Goal: Transaction & Acquisition: Purchase product/service

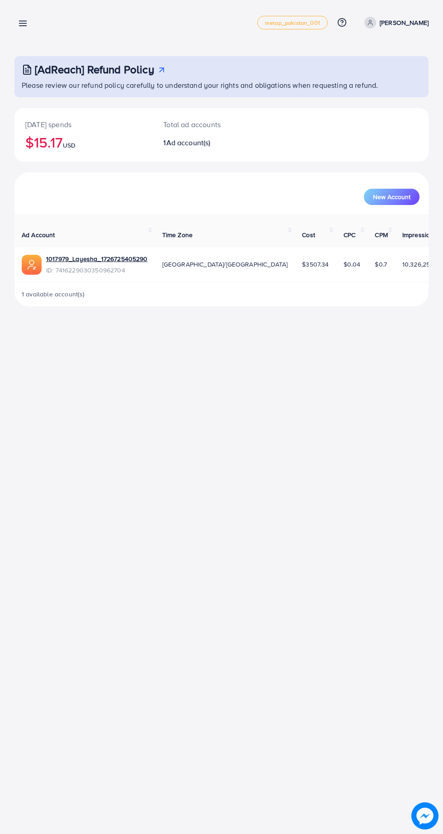
click at [26, 26] on line at bounding box center [22, 26] width 7 height 0
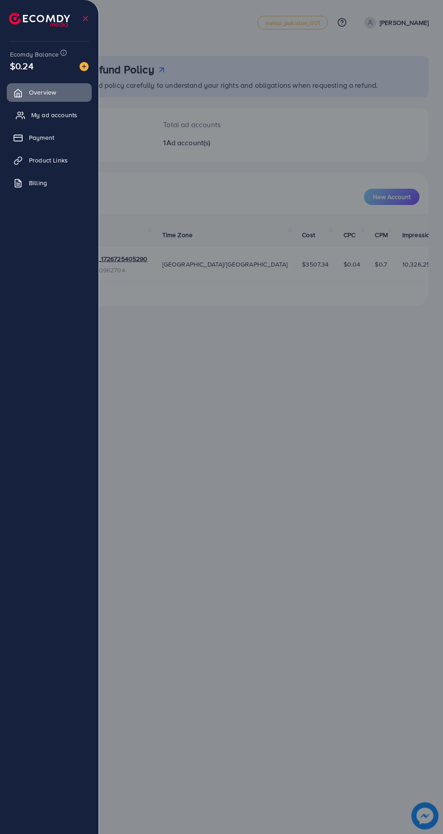
click at [80, 116] on link "My ad accounts" at bounding box center [49, 115] width 85 height 18
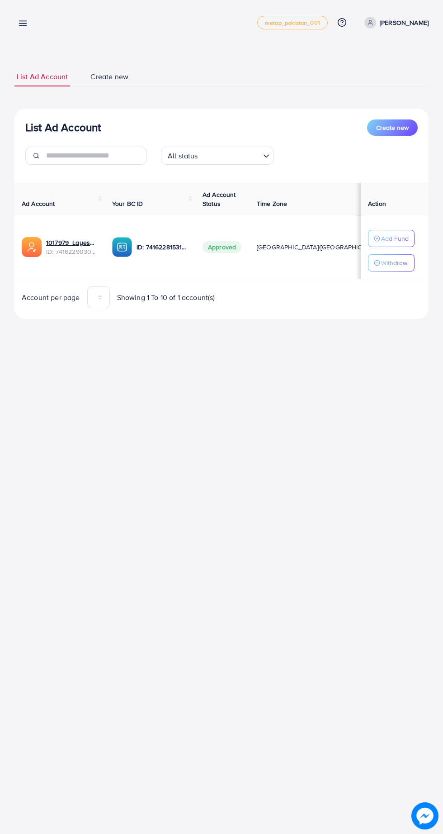
click at [23, 24] on line at bounding box center [22, 24] width 7 height 0
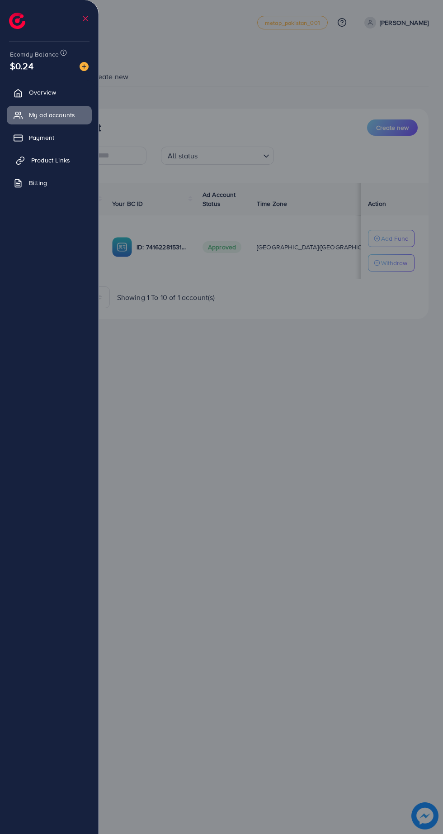
click at [57, 156] on span "Product Links" at bounding box center [50, 160] width 39 height 9
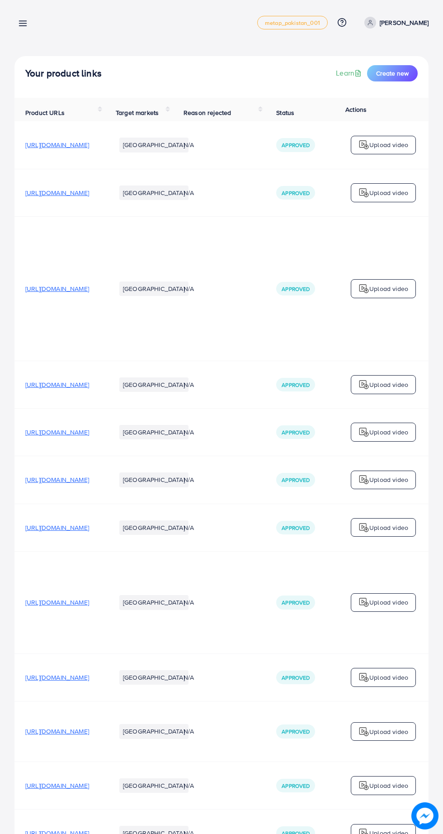
click at [24, 24] on line at bounding box center [22, 24] width 7 height 0
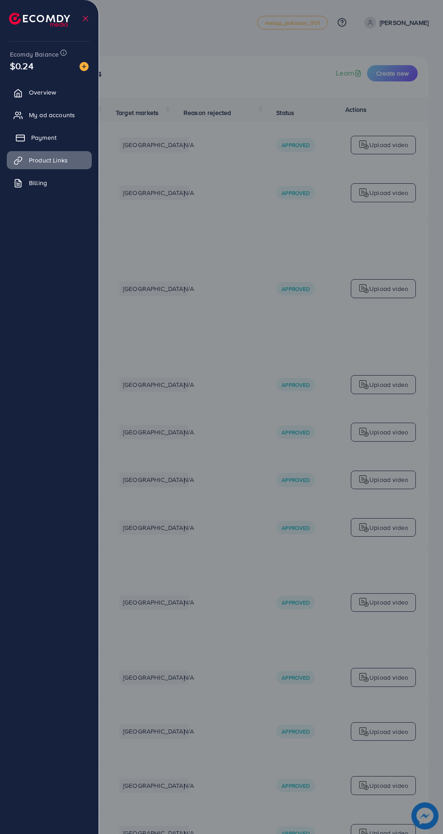
click at [58, 142] on link "Payment" at bounding box center [49, 137] width 85 height 18
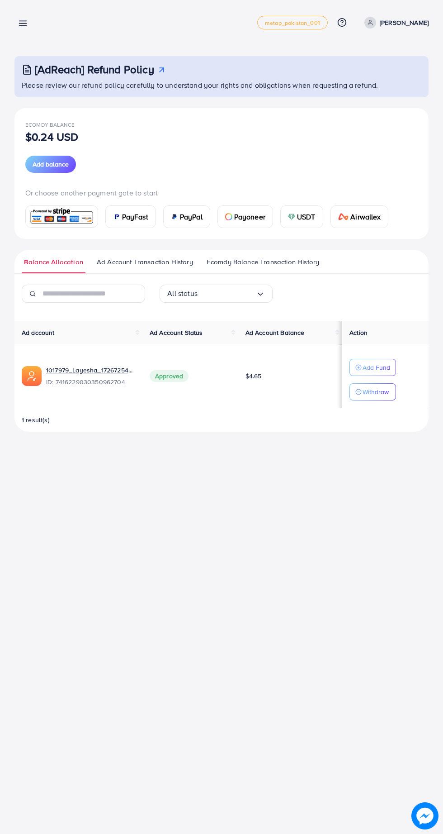
click at [137, 218] on span "PayFast" at bounding box center [135, 216] width 26 height 11
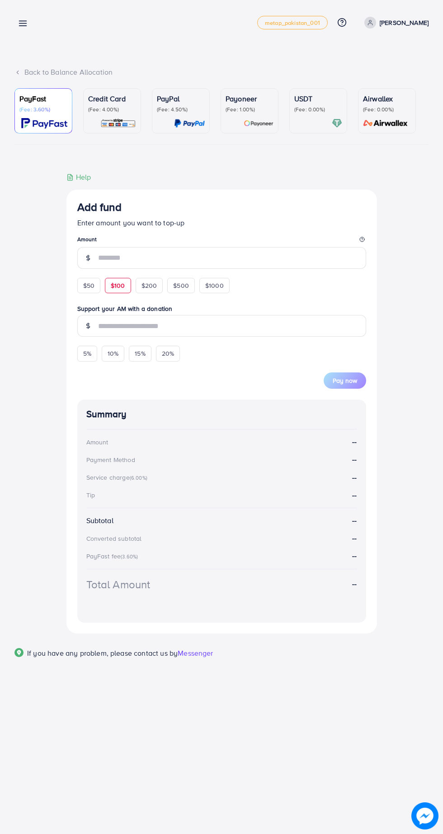
click at [119, 287] on span "$100" at bounding box center [118, 285] width 14 height 9
type input "***"
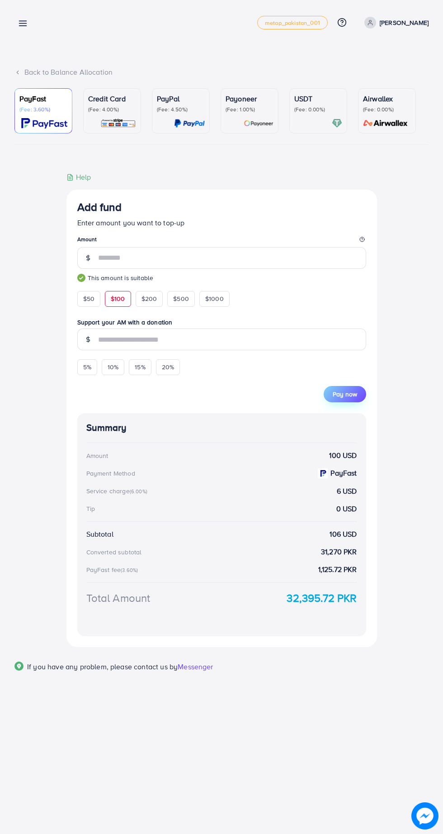
click at [345, 396] on span "Pay now" at bounding box center [345, 393] width 24 height 9
